Goal: Transaction & Acquisition: Purchase product/service

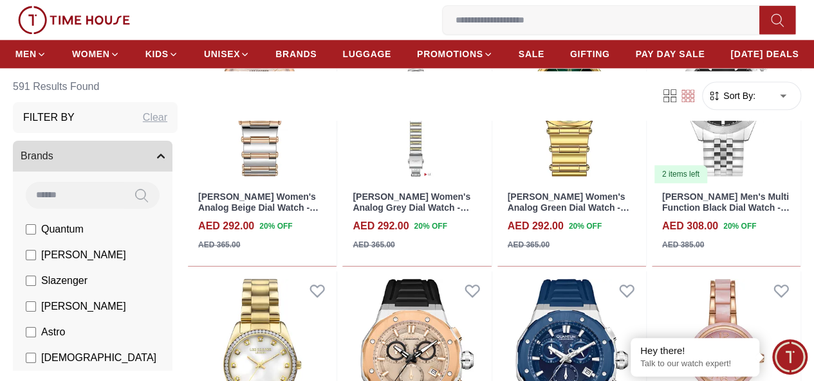
scroll to position [836, 0]
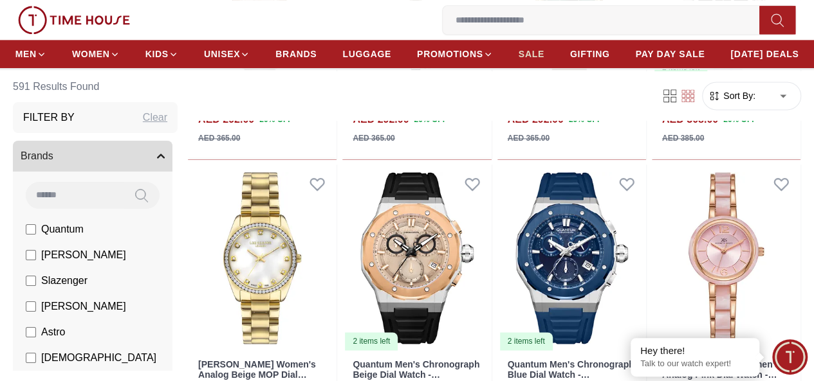
click at [544, 60] on span "SALE" at bounding box center [531, 54] width 26 height 13
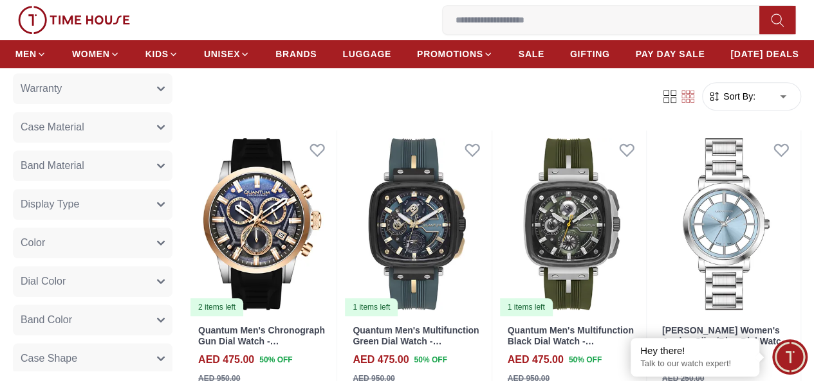
scroll to position [450, 0]
click at [131, 256] on button "Color" at bounding box center [92, 240] width 159 height 31
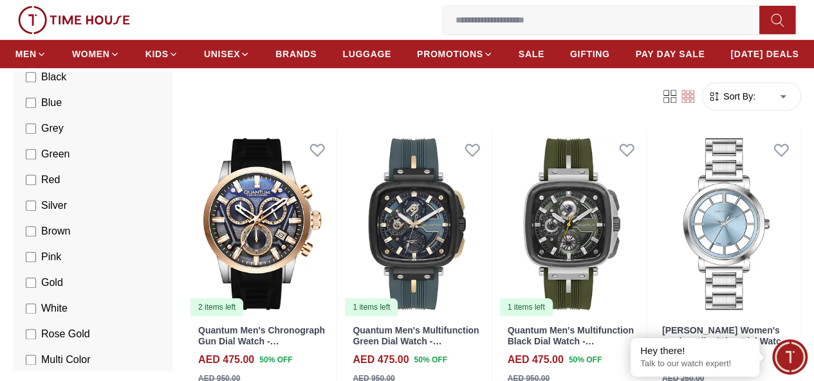
scroll to position [707, 0]
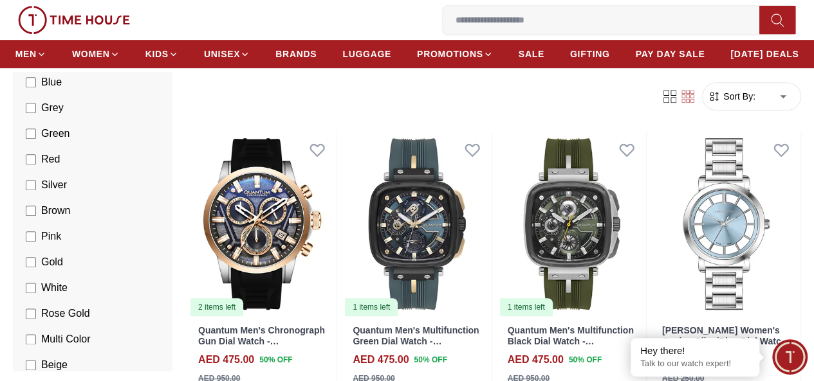
click at [45, 270] on span "Gold" at bounding box center [52, 262] width 22 height 15
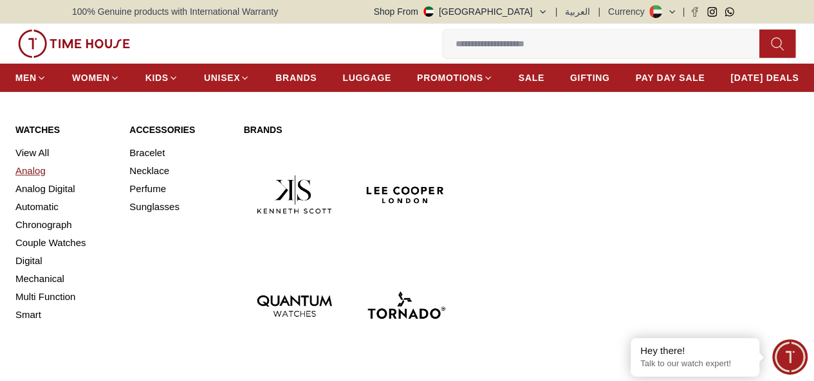
click at [37, 180] on link "Analog" at bounding box center [64, 171] width 98 height 18
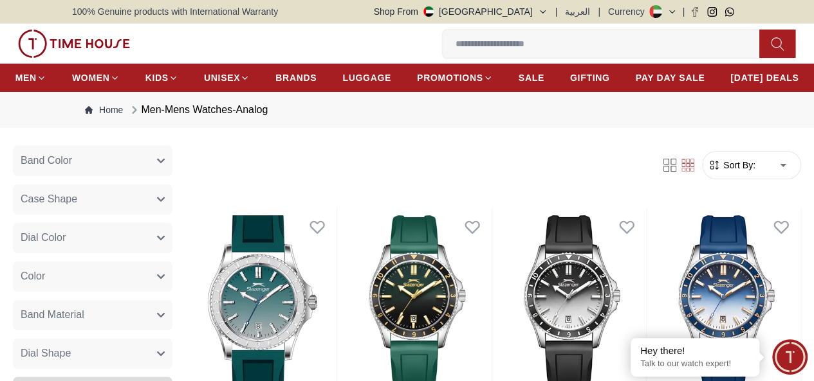
scroll to position [772, 0]
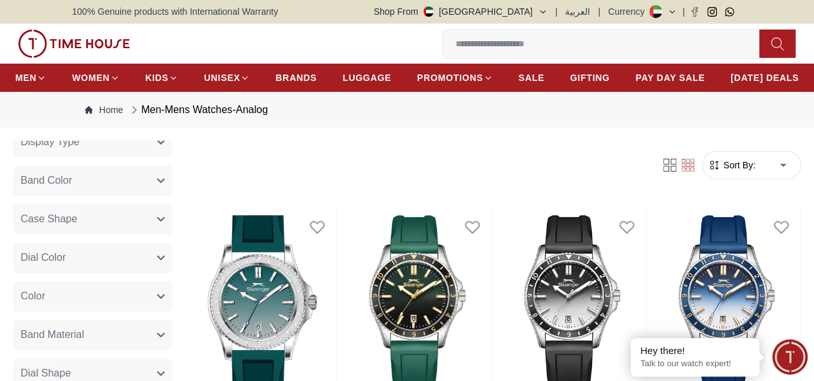
click at [62, 312] on button "Color" at bounding box center [92, 296] width 159 height 31
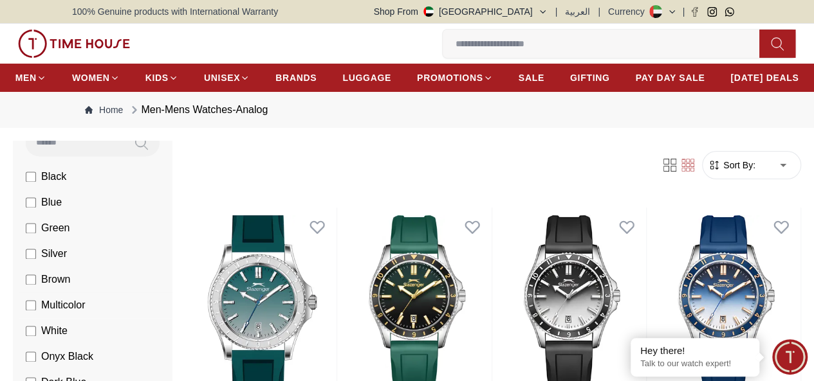
scroll to position [900, 0]
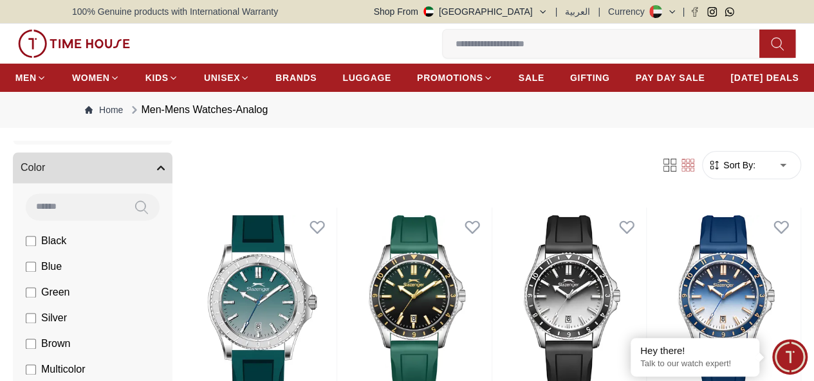
click at [75, 219] on input at bounding box center [75, 207] width 98 height 26
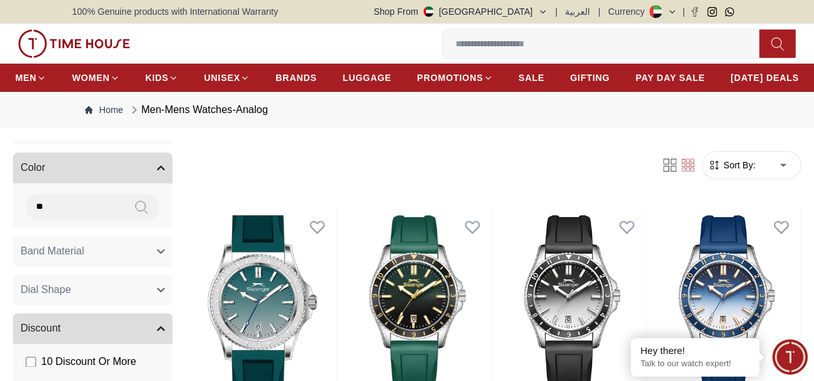
type input "***"
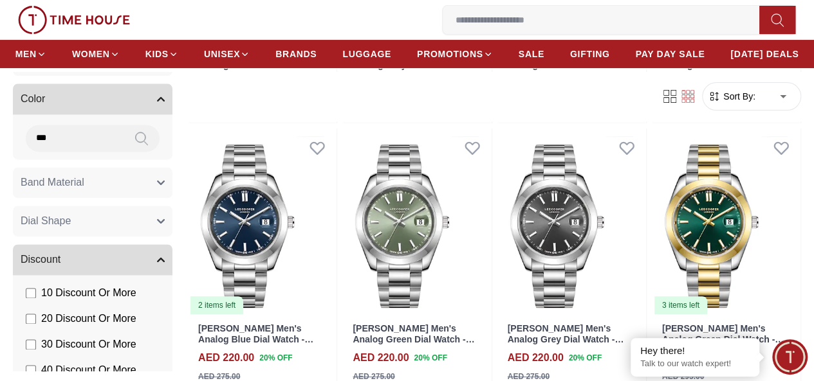
scroll to position [2701, 0]
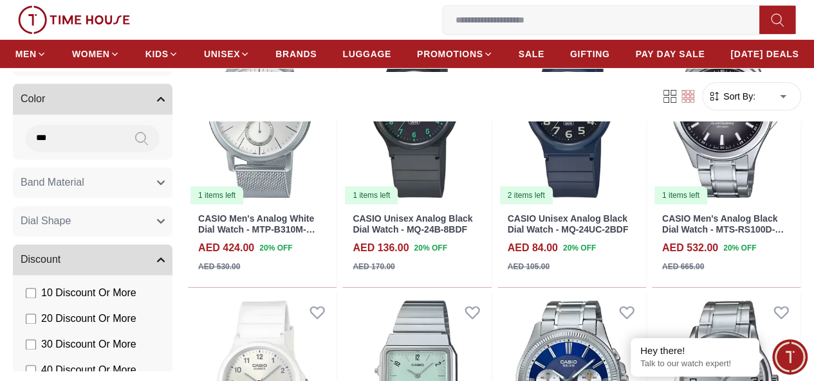
scroll to position [7074, 0]
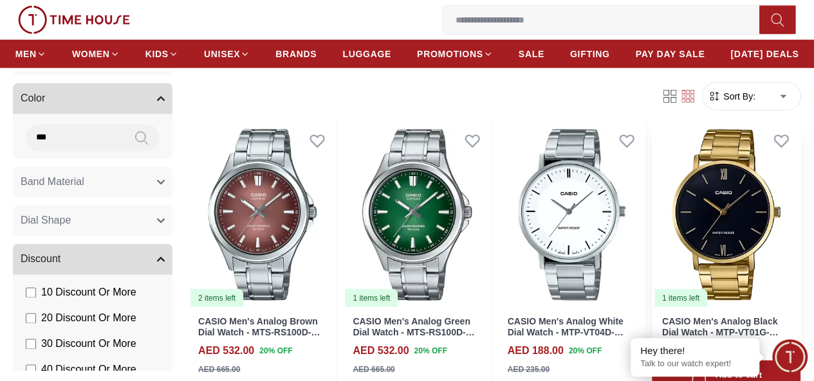
scroll to position [9191, 0]
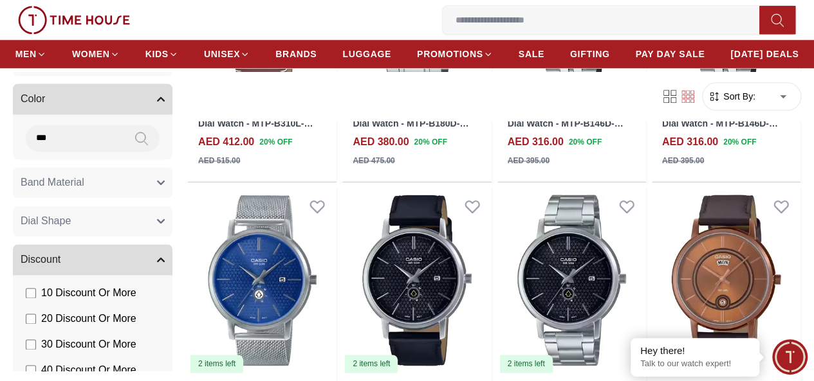
scroll to position [10676, 0]
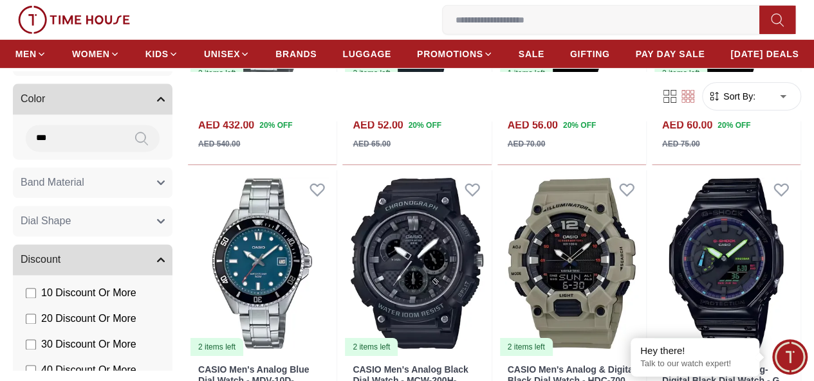
scroll to position [12091, 0]
